Goal: Browse casually: Explore the website without a specific task or goal

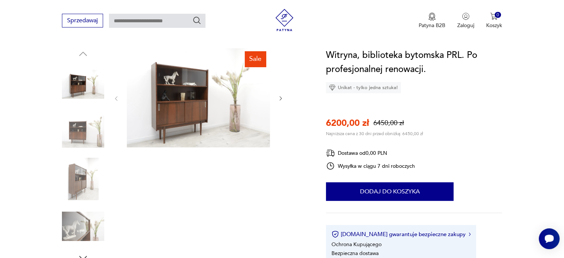
click at [80, 130] on img at bounding box center [83, 132] width 42 height 42
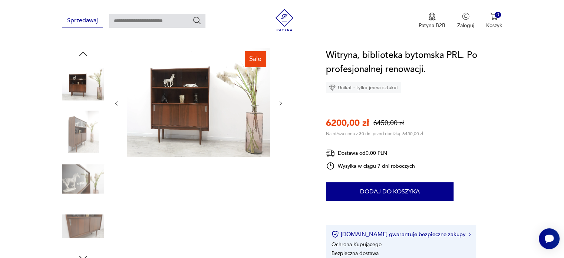
click at [88, 144] on img at bounding box center [83, 132] width 42 height 42
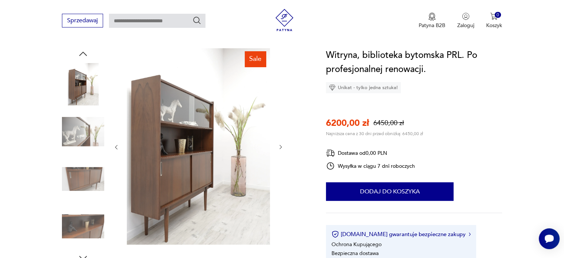
click at [85, 146] on img at bounding box center [83, 132] width 42 height 42
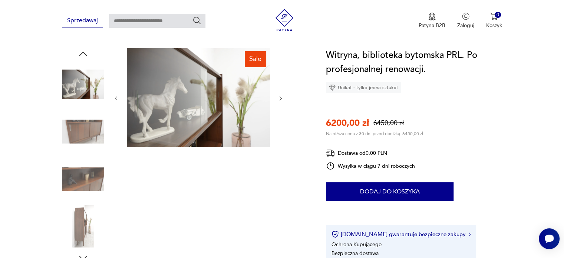
click at [87, 173] on img at bounding box center [83, 179] width 42 height 42
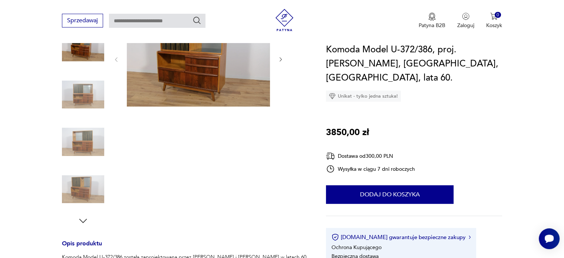
click at [196, 68] on img at bounding box center [198, 58] width 143 height 95
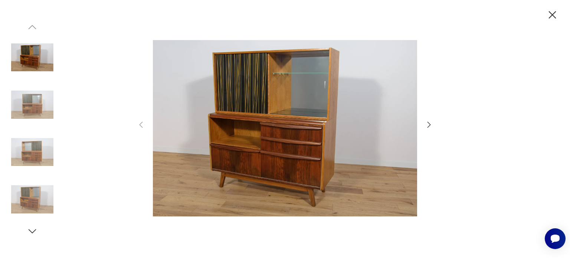
click at [549, 17] on icon "button" at bounding box center [552, 15] width 13 height 13
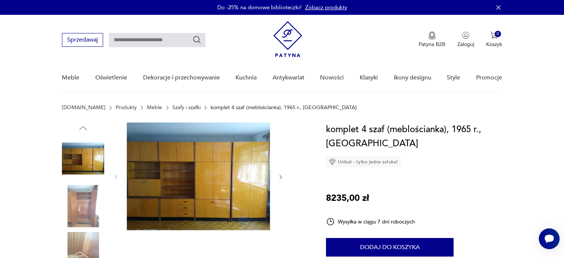
click at [81, 203] on img at bounding box center [83, 206] width 42 height 42
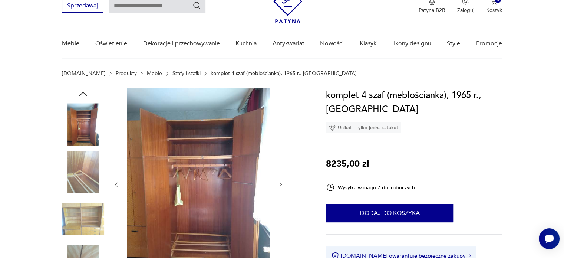
scroll to position [37, 0]
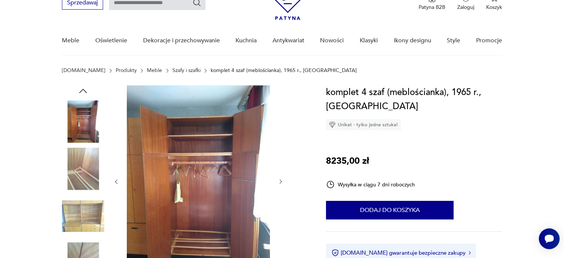
click at [76, 184] on img at bounding box center [83, 169] width 42 height 42
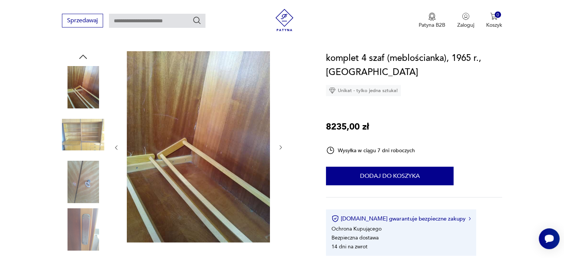
scroll to position [74, 0]
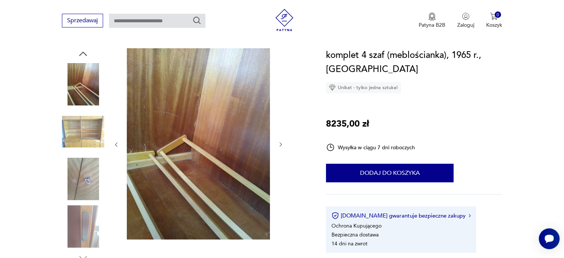
click at [79, 176] on img at bounding box center [83, 179] width 42 height 42
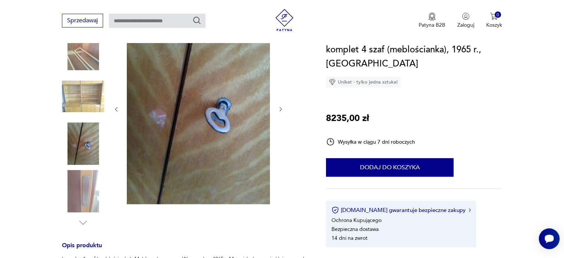
scroll to position [111, 0]
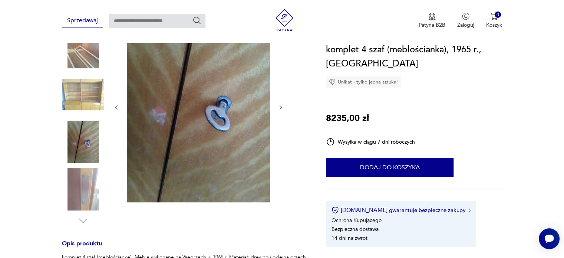
click at [86, 194] on img at bounding box center [83, 189] width 42 height 42
